Goal: Transaction & Acquisition: Book appointment/travel/reservation

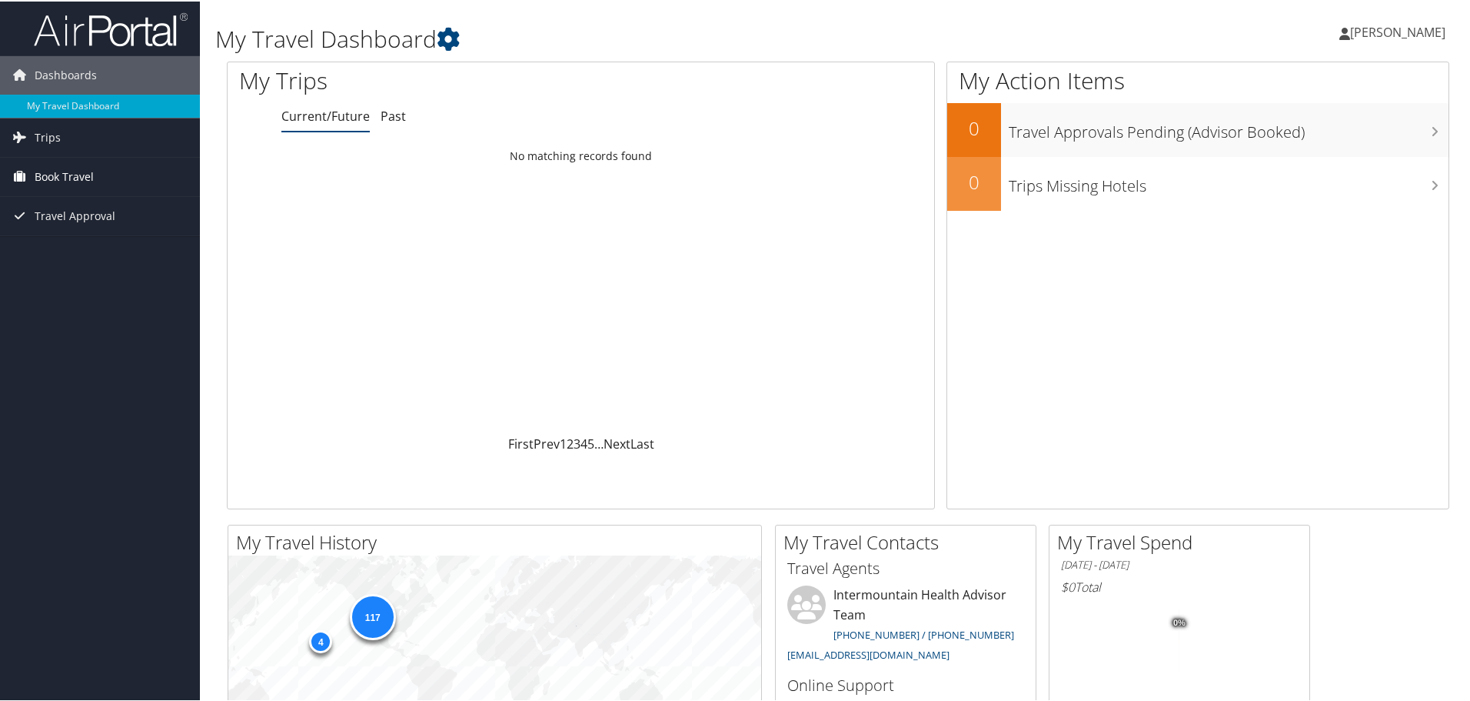
click at [72, 178] on span "Book Travel" at bounding box center [64, 175] width 59 height 38
click at [77, 256] on link "Book/Manage Online Trips" at bounding box center [100, 252] width 200 height 23
click at [86, 165] on span "Book Travel" at bounding box center [64, 175] width 59 height 38
click at [92, 257] on link "Book/Manage Online Trips" at bounding box center [100, 252] width 200 height 23
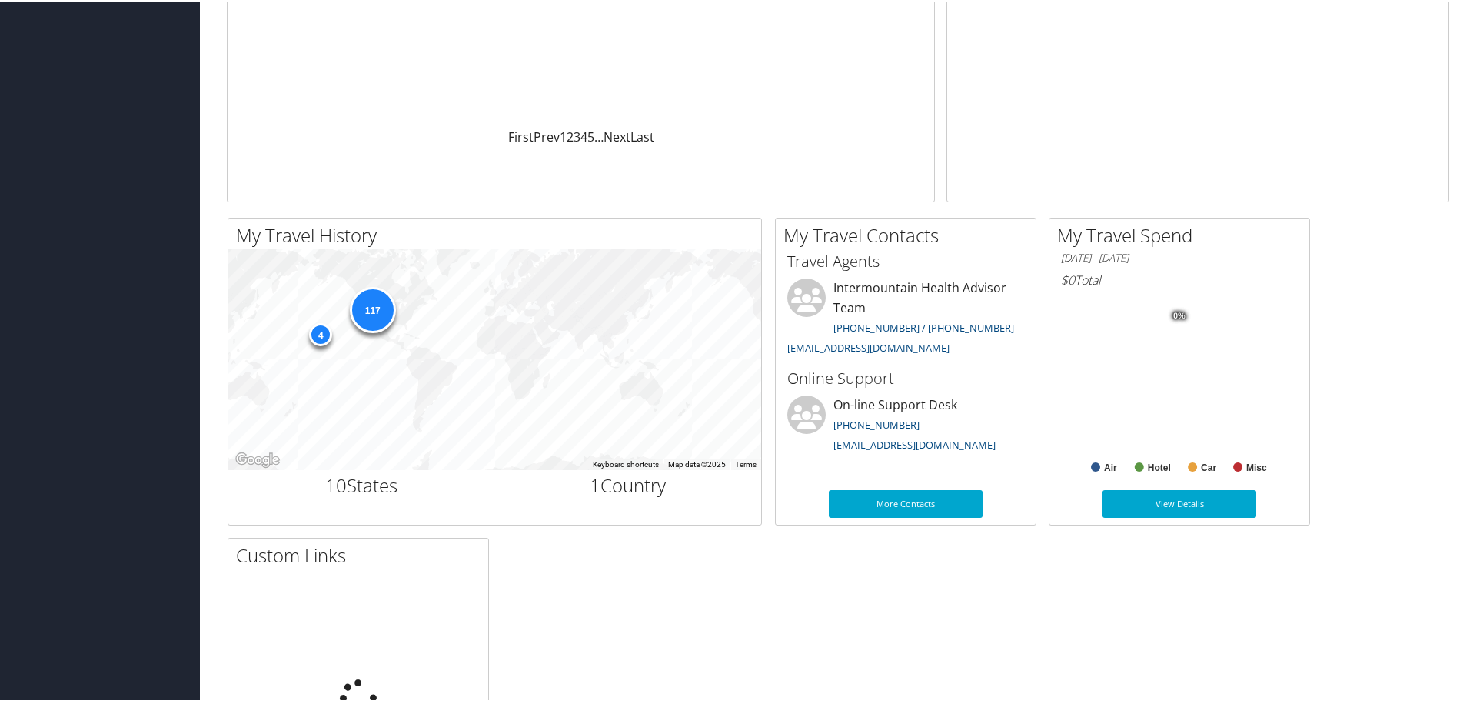
scroll to position [308, 0]
click at [371, 308] on div "117" at bounding box center [372, 308] width 46 height 46
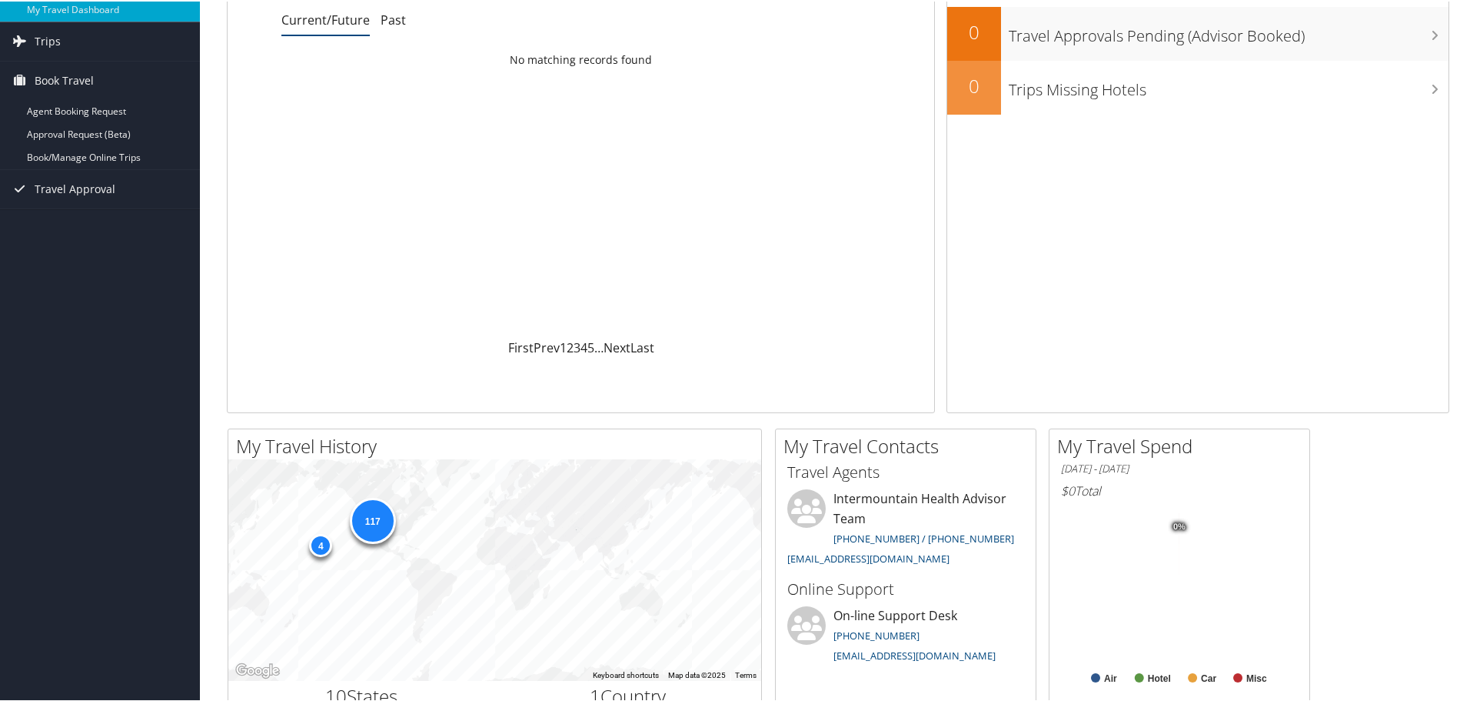
scroll to position [0, 0]
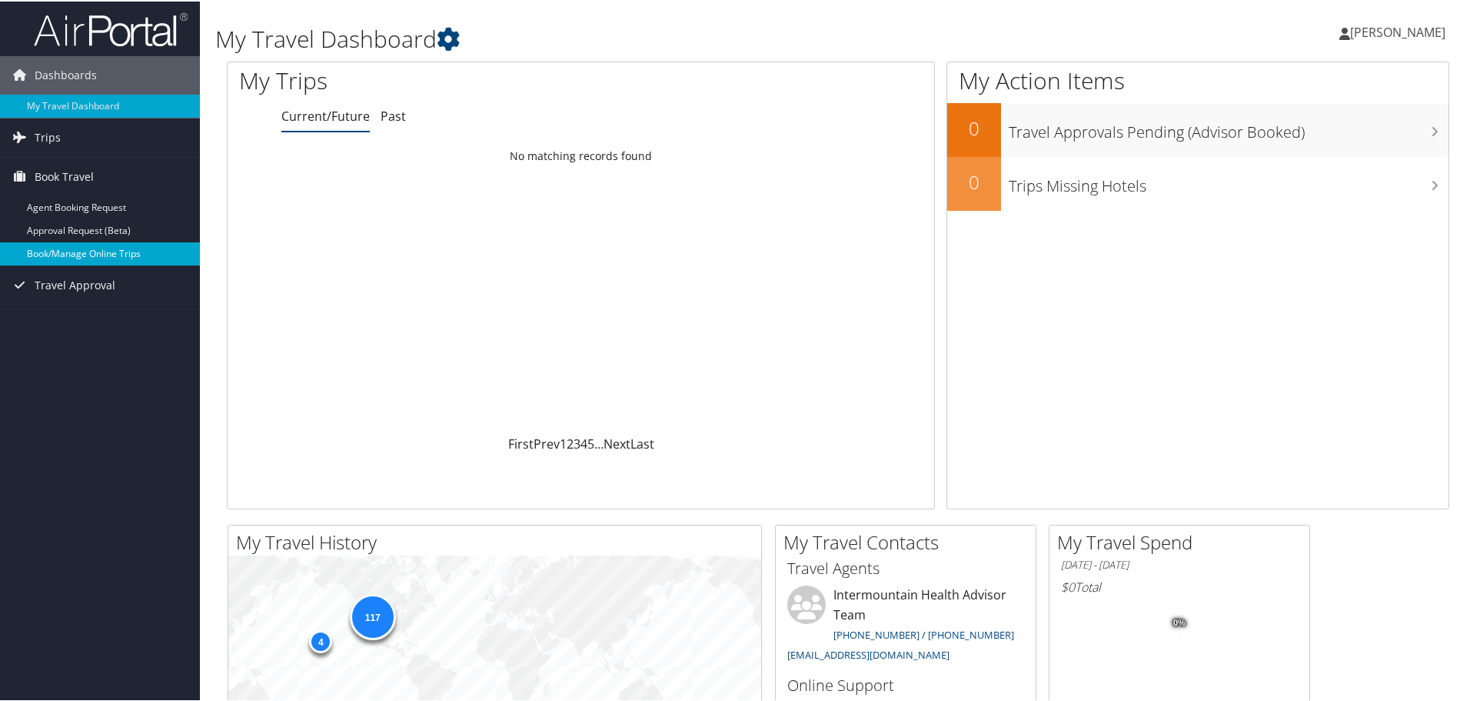
click at [90, 250] on link "Book/Manage Online Trips" at bounding box center [100, 252] width 200 height 23
